Goal: Check status: Check status

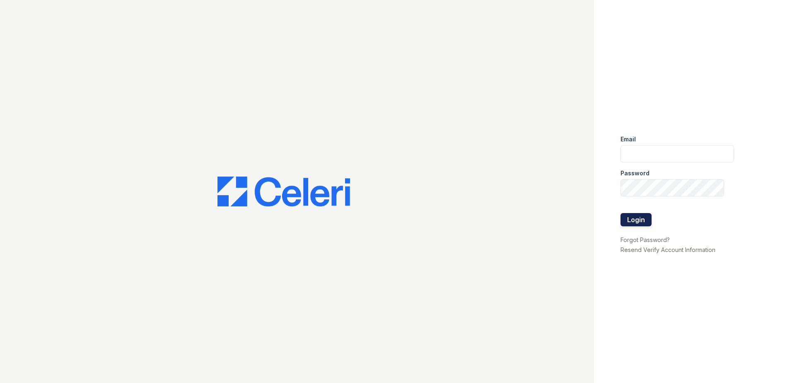
type input "[EMAIL_ADDRESS][DOMAIN_NAME]"
click at [647, 220] on button "Login" at bounding box center [636, 219] width 31 height 13
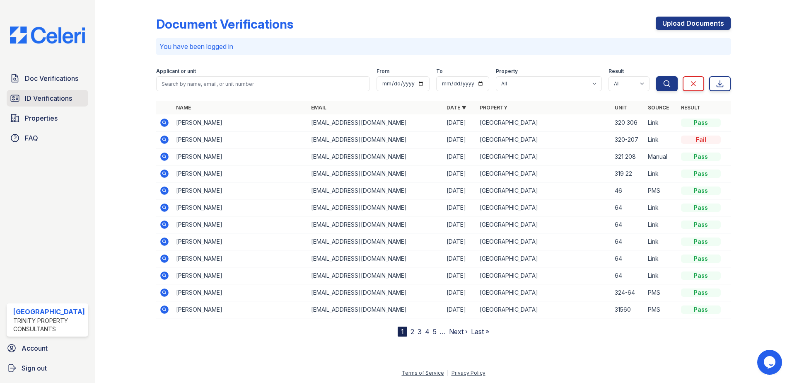
click at [48, 93] on span "ID Verifications" at bounding box center [48, 98] width 47 height 10
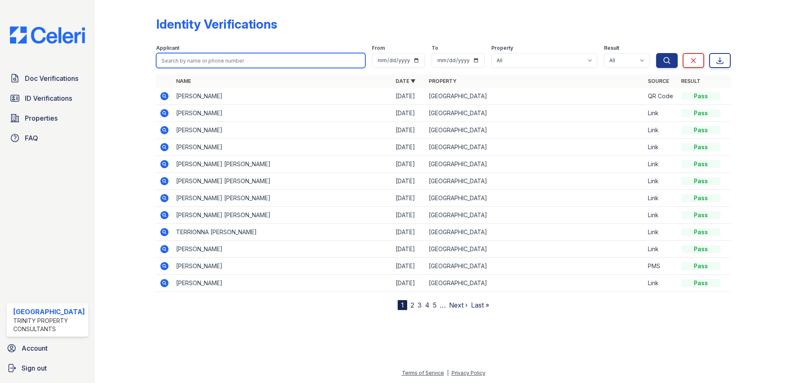
drag, startPoint x: 180, startPoint y: 65, endPoint x: 178, endPoint y: 62, distance: 4.3
paste input "Byron"
type input "Byron"
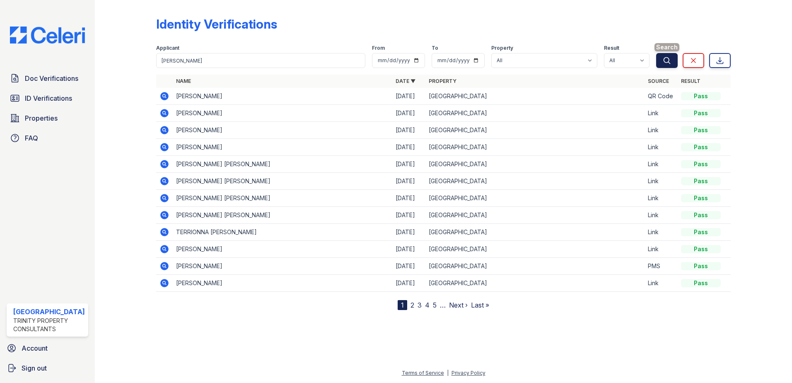
click at [672, 60] on button "Search" at bounding box center [667, 60] width 22 height 15
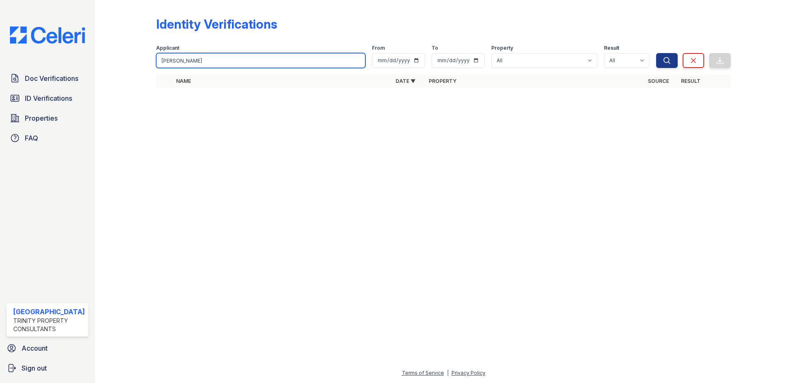
click at [242, 59] on input "Byron" at bounding box center [261, 60] width 210 height 15
click at [656, 53] on button "Search" at bounding box center [667, 60] width 22 height 15
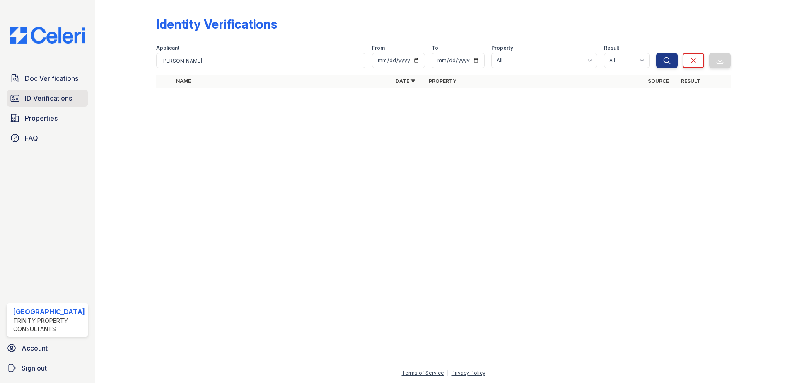
click at [48, 101] on span "ID Verifications" at bounding box center [48, 98] width 47 height 10
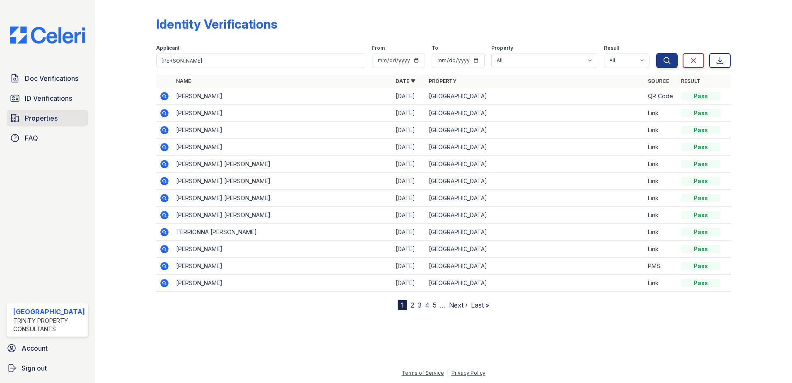
click at [46, 121] on span "Properties" at bounding box center [41, 118] width 33 height 10
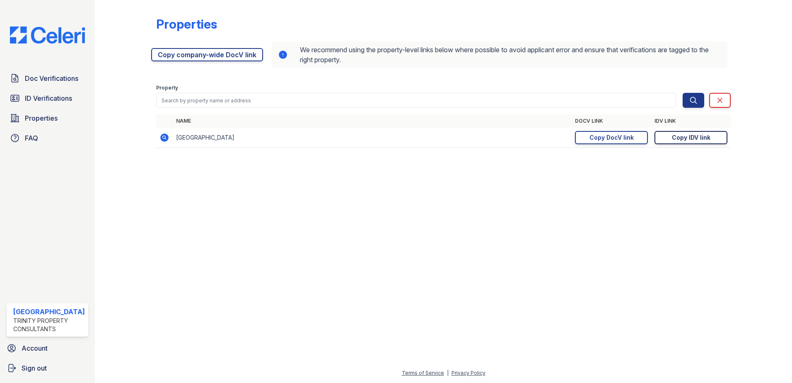
click at [689, 136] on div "Copy IDV link" at bounding box center [691, 137] width 39 height 8
click at [58, 84] on link "Doc Verifications" at bounding box center [48, 78] width 82 height 17
